Goal: Transaction & Acquisition: Purchase product/service

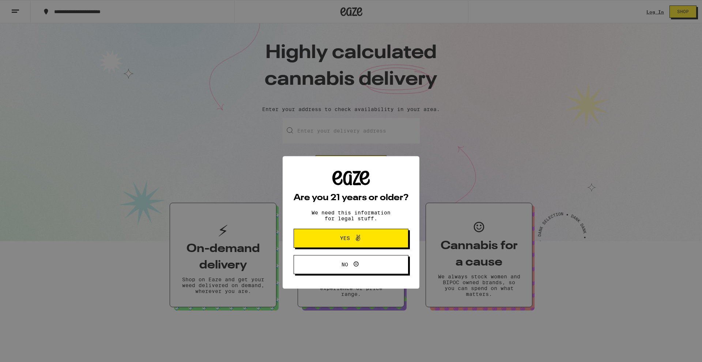
click at [344, 191] on button "Yes" at bounding box center [351, 197] width 115 height 19
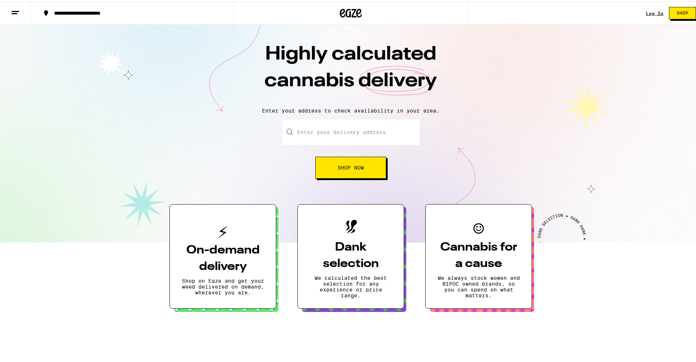
drag, startPoint x: 176, startPoint y: 180, endPoint x: 378, endPoint y: 53, distance: 238.9
click at [636, 16] on div "**********" at bounding box center [351, 11] width 702 height 23
click at [650, 11] on link "Log In" at bounding box center [655, 12] width 18 height 5
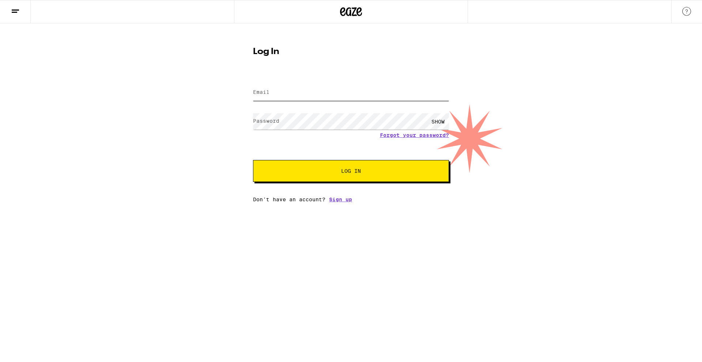
type input "[EMAIL_ADDRESS][DOMAIN_NAME]"
click at [338, 79] on form "Email Email [EMAIL_ADDRESS][DOMAIN_NAME] Password Password SHOW Forgot your pas…" at bounding box center [351, 128] width 196 height 107
click at [322, 165] on button "Log In" at bounding box center [351, 171] width 196 height 22
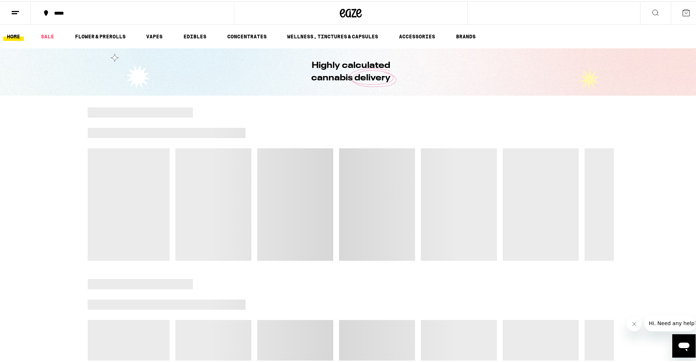
click at [19, 11] on icon at bounding box center [15, 11] width 9 height 9
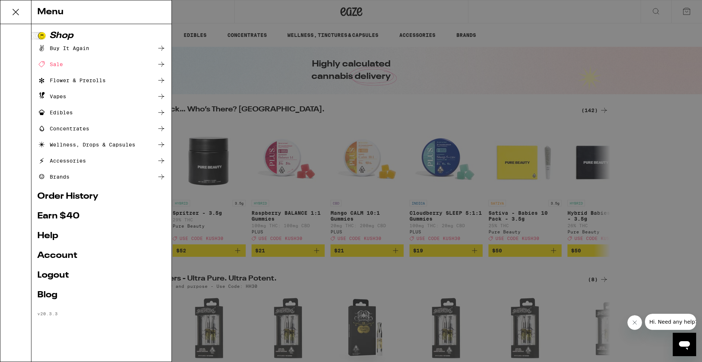
click at [274, 145] on div "Menu Shop Buy It Again Sale Flower & Prerolls Vapes Edibles Concentrates Wellne…" at bounding box center [351, 181] width 702 height 362
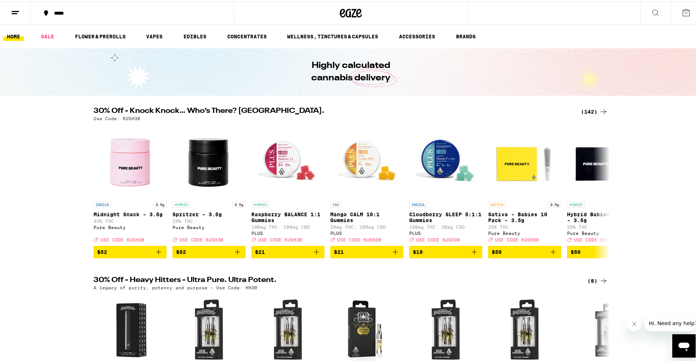
click at [655, 3] on button at bounding box center [656, 11] width 31 height 23
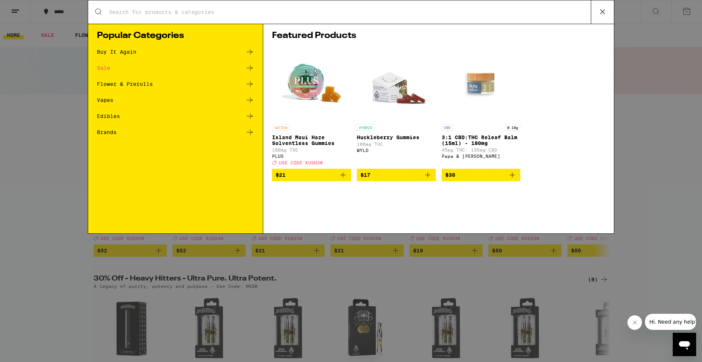
click at [262, 14] on input "Search for Products" at bounding box center [350, 12] width 482 height 7
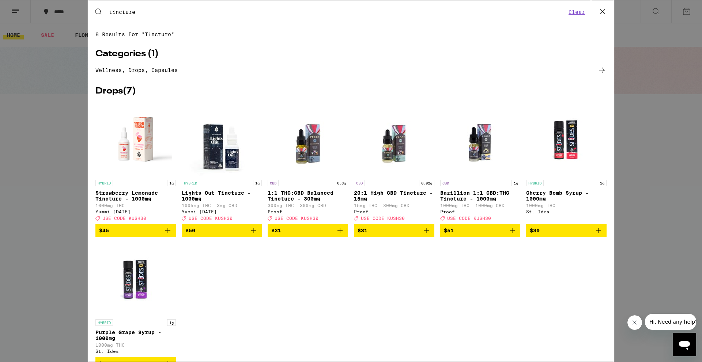
type input "tincture"
click at [145, 190] on div "HYBRID 1g Strawberry Lemonade Tincture - 1000mg 1000mg THC Yummi [DATE] Deal Cr…" at bounding box center [135, 200] width 80 height 41
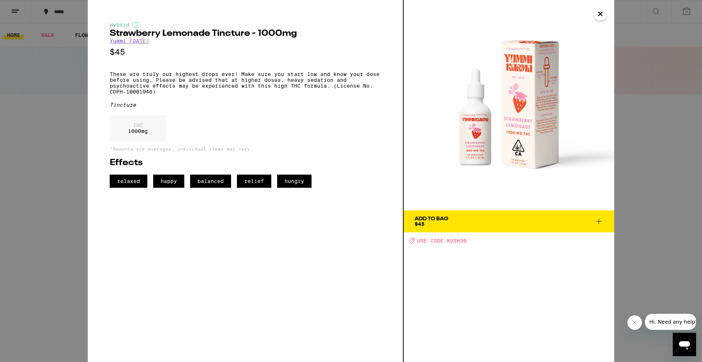
click at [0, 171] on div "Hybrid Strawberry Lemonade Tincture - 1000mg Yummi [DATE] $45 These are truly o…" at bounding box center [351, 181] width 702 height 362
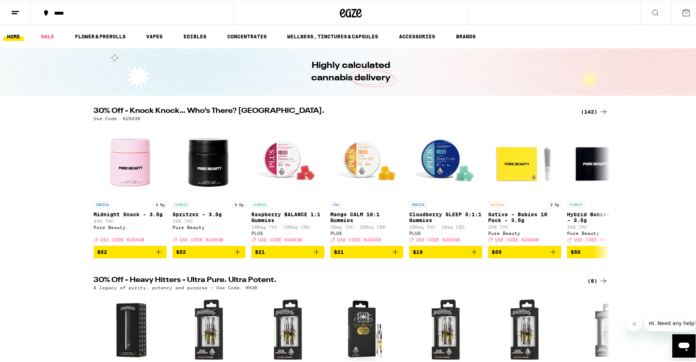
click at [188, 16] on button "*****" at bounding box center [132, 12] width 203 height 22
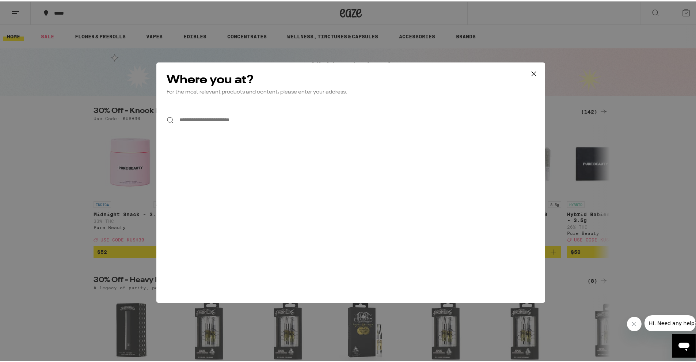
click at [307, 8] on div "**********" at bounding box center [351, 181] width 702 height 362
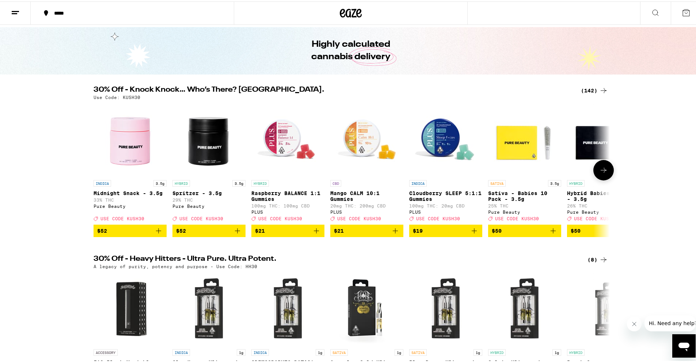
scroll to position [183, 0]
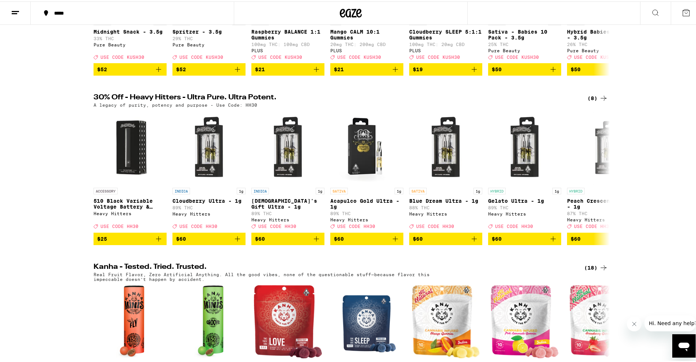
click at [18, 13] on icon at bounding box center [15, 11] width 9 height 9
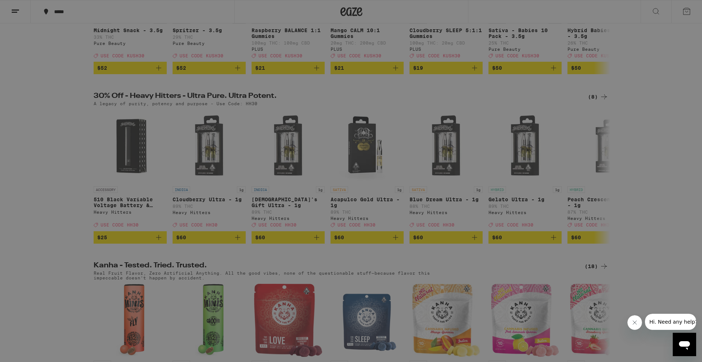
click at [340, 86] on div "Menu Shop Buy It Again Sale Flower & Prerolls Vapes Edibles Concentrates Wellne…" at bounding box center [351, 181] width 702 height 362
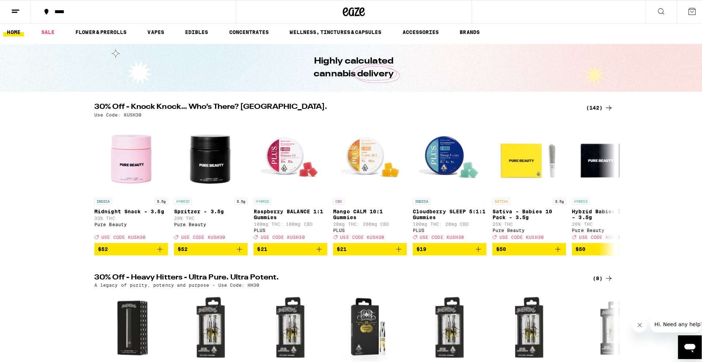
scroll to position [0, 0]
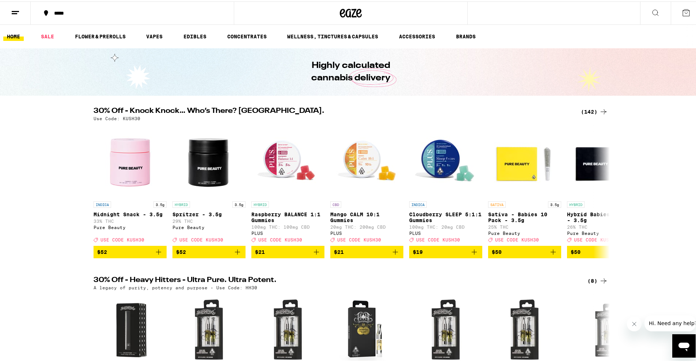
click at [654, 7] on icon at bounding box center [656, 11] width 9 height 9
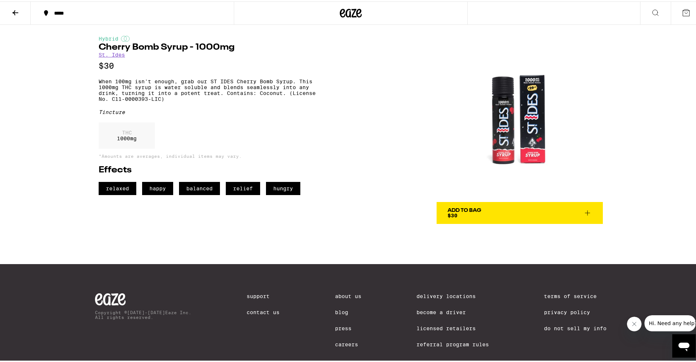
click at [516, 122] on img at bounding box center [520, 117] width 166 height 166
drag, startPoint x: 107, startPoint y: 83, endPoint x: 156, endPoint y: 88, distance: 49.7
click at [156, 88] on p "When 100mg isn't enough, grab our ST IDES Cherry Bomb Syrup. This 1000mg THC sy…" at bounding box center [212, 88] width 227 height 23
click at [157, 88] on p "When 100mg isn't enough, grab our ST IDES Cherry Bomb Syrup. This 1000mg THC sy…" at bounding box center [212, 88] width 227 height 23
click at [485, 218] on button "Add To Bag $30" at bounding box center [520, 212] width 166 height 22
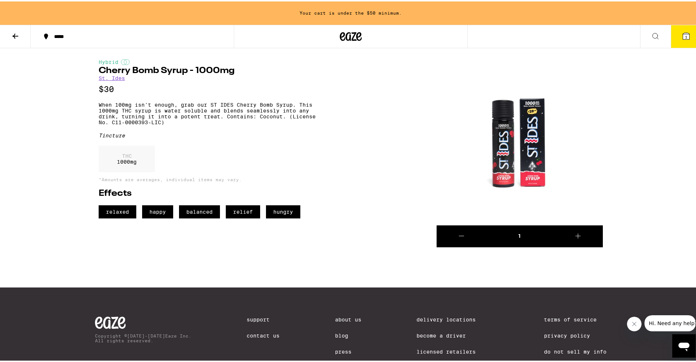
click at [682, 32] on icon at bounding box center [686, 34] width 9 height 9
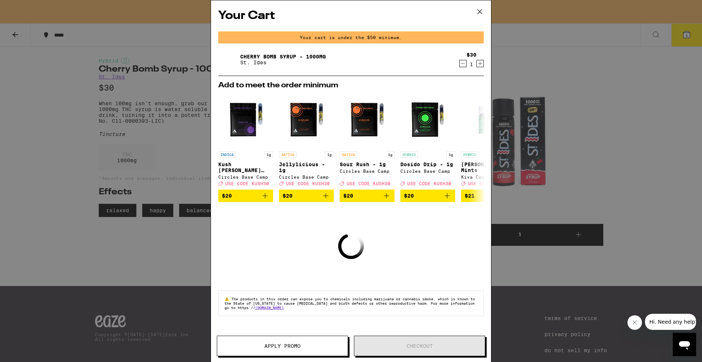
click at [478, 63] on icon "Increment" at bounding box center [480, 63] width 7 height 9
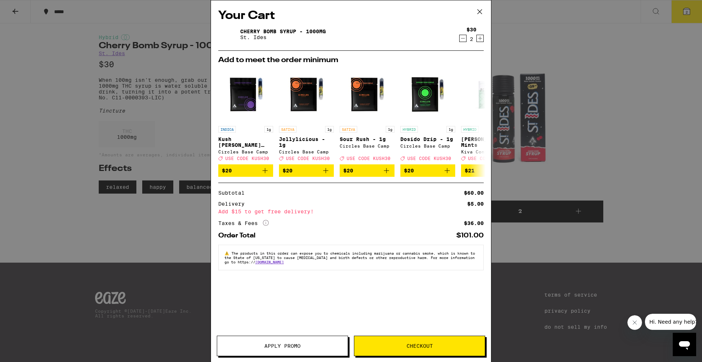
click at [327, 347] on span "Apply Promo" at bounding box center [282, 346] width 131 height 5
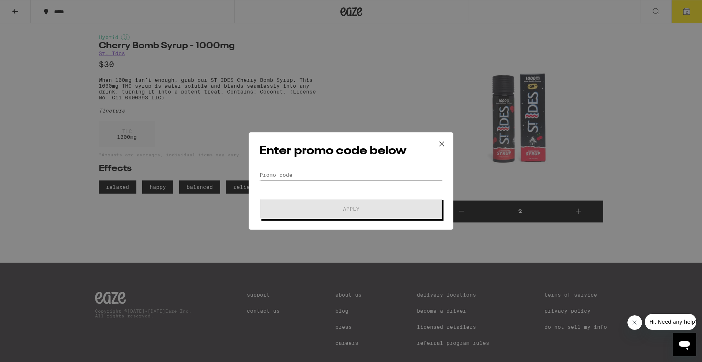
click at [439, 147] on icon at bounding box center [441, 144] width 11 height 11
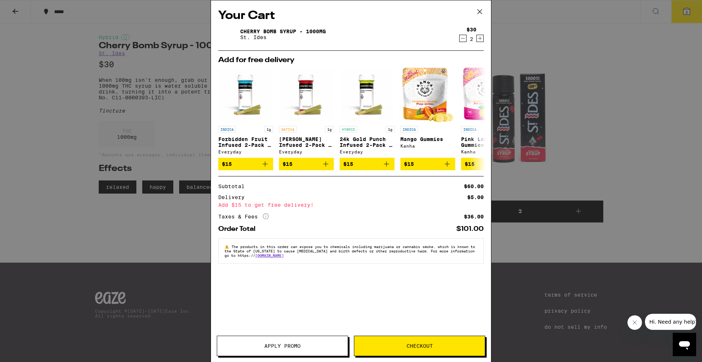
click at [463, 37] on icon "Decrement" at bounding box center [463, 38] width 7 height 9
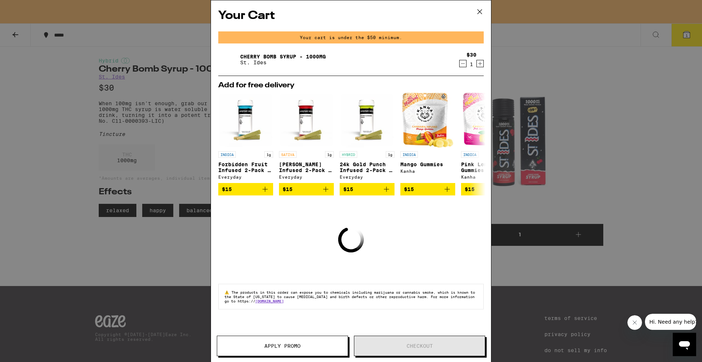
click at [476, 63] on button "Increment" at bounding box center [479, 63] width 7 height 7
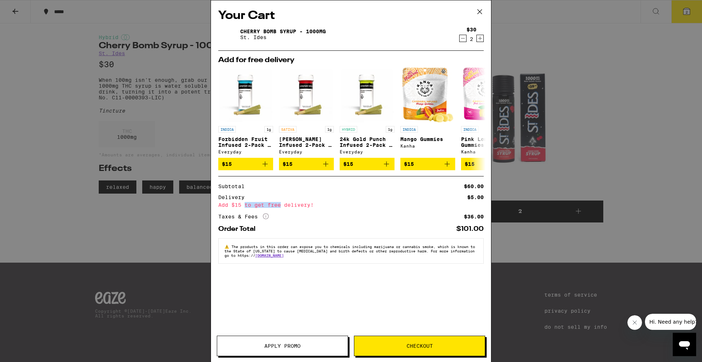
drag, startPoint x: 244, startPoint y: 208, endPoint x: 285, endPoint y: 210, distance: 41.3
click at [282, 208] on div "Add $15 to get free delivery!" at bounding box center [350, 205] width 265 height 5
click at [288, 208] on div "Add $15 to get free delivery!" at bounding box center [350, 205] width 265 height 5
click at [479, 38] on icon "Increment" at bounding box center [480, 38] width 7 height 9
click at [460, 39] on icon "Decrement" at bounding box center [463, 38] width 7 height 9
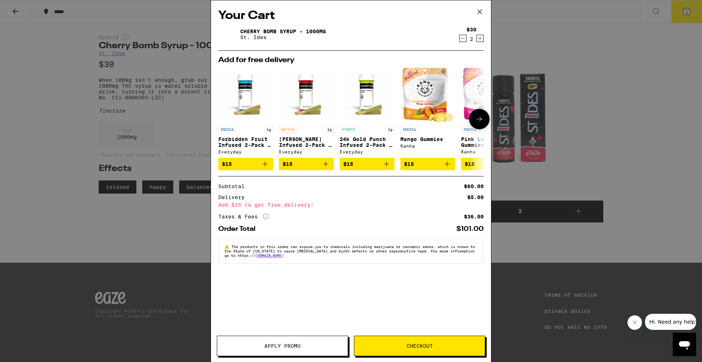
click at [325, 169] on icon "Add to bag" at bounding box center [325, 164] width 9 height 9
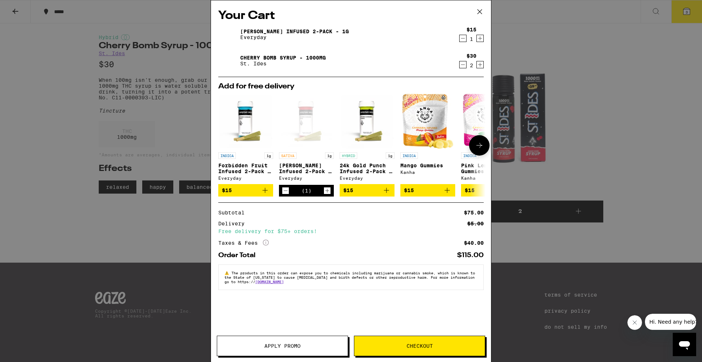
click at [286, 193] on icon "Decrement" at bounding box center [285, 190] width 7 height 9
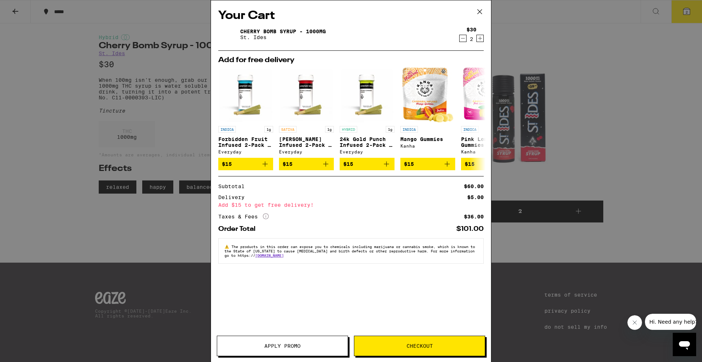
click at [462, 34] on div "$30 2" at bounding box center [469, 34] width 27 height 15
click at [461, 37] on icon "Decrement" at bounding box center [463, 38] width 7 height 9
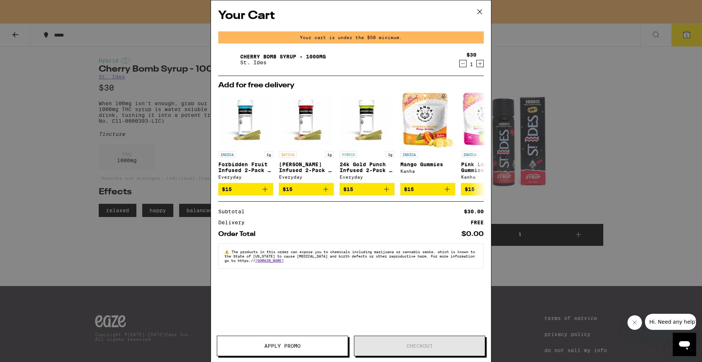
click at [460, 62] on icon "Decrement" at bounding box center [463, 63] width 7 height 9
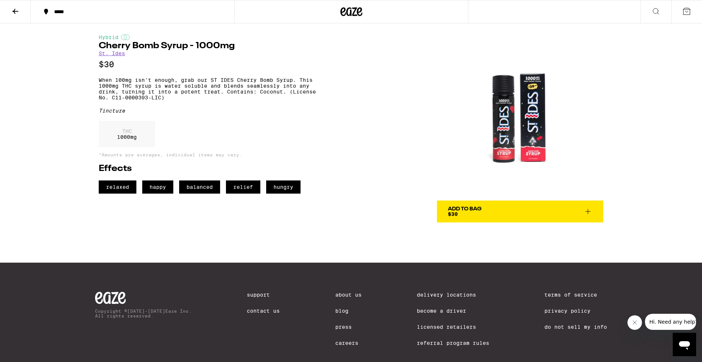
drag, startPoint x: 305, startPoint y: 17, endPoint x: 352, endPoint y: 10, distance: 48.4
click at [307, 16] on div at bounding box center [351, 11] width 234 height 23
click at [355, 10] on icon at bounding box center [351, 11] width 11 height 9
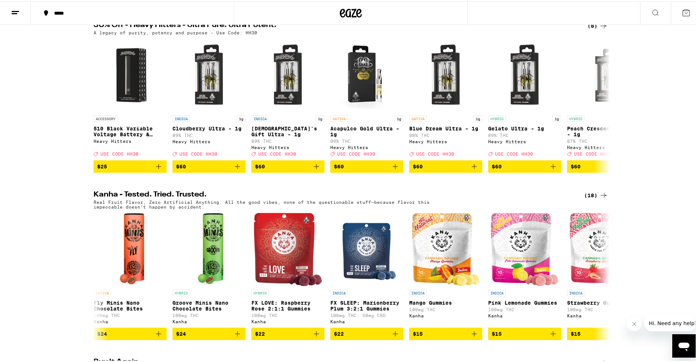
scroll to position [256, 0]
